Goal: Information Seeking & Learning: Learn about a topic

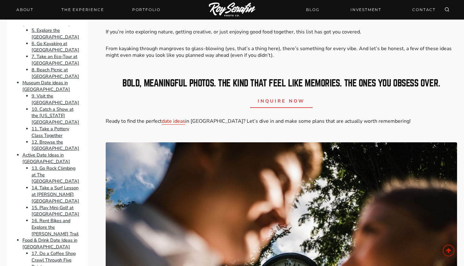
scroll to position [221, 0]
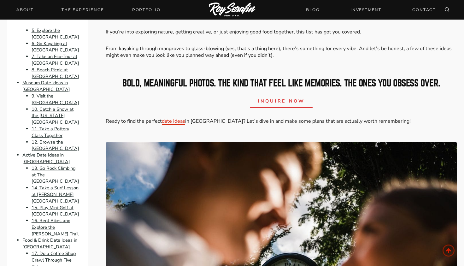
scroll to position [158, 0]
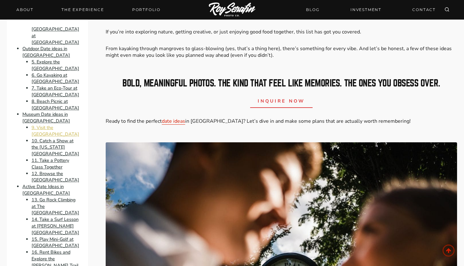
click at [58, 137] on link "9. Visit the Cummer Museum of Art & Gardens" at bounding box center [56, 130] width 48 height 13
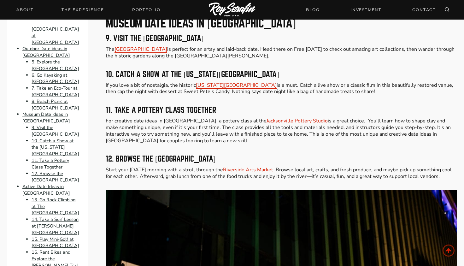
scroll to position [1527, 0]
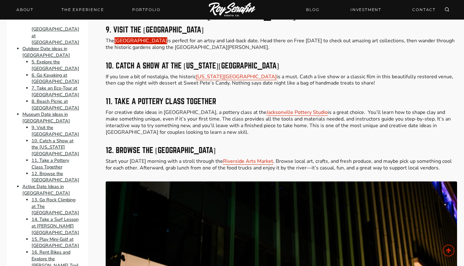
click at [167, 37] on link "Cummer Museum of Art & Gardens" at bounding box center [140, 40] width 53 height 7
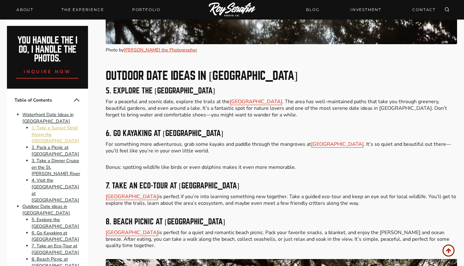
scroll to position [960, 0]
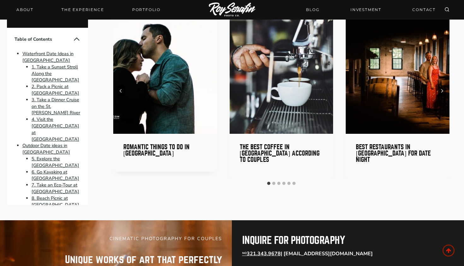
scroll to position [4509, 0]
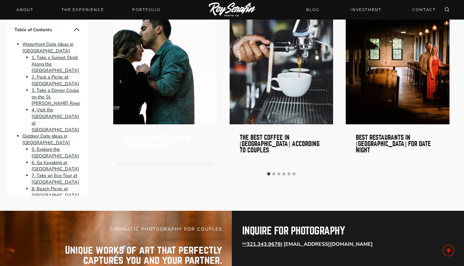
click at [155, 134] on link "Romantic Things to do in St Augustine" at bounding box center [156, 140] width 66 height 13
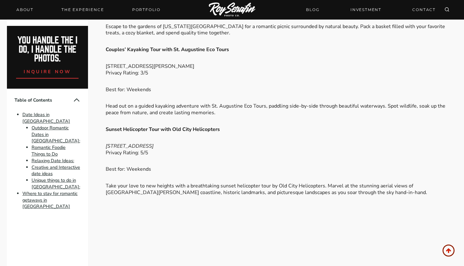
scroll to position [1293, 0]
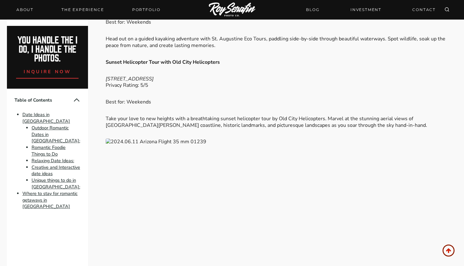
click at [74, 99] on button "Collapse Table of Contents" at bounding box center [77, 100] width 8 height 8
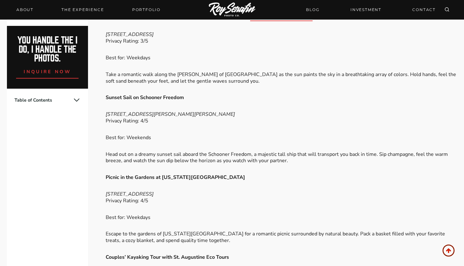
scroll to position [1009, 0]
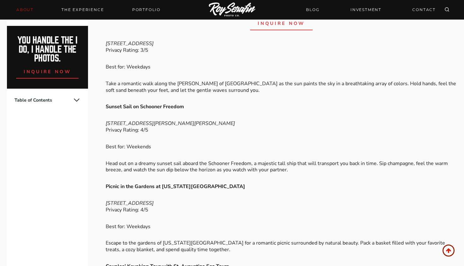
click at [23, 11] on link "About" at bounding box center [25, 9] width 25 height 9
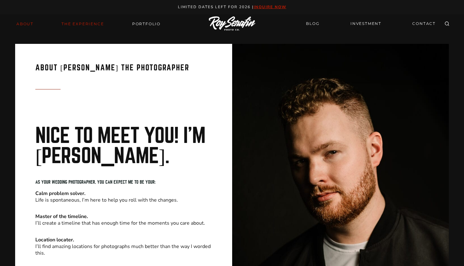
click at [81, 25] on link "THE EXPERIENCE" at bounding box center [83, 24] width 50 height 9
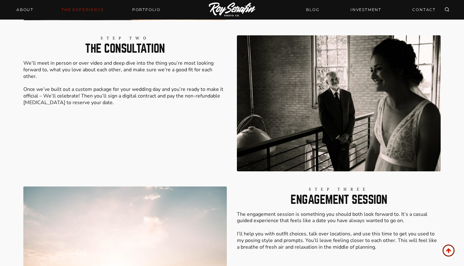
scroll to position [1040, 0]
